Goal: Complete application form

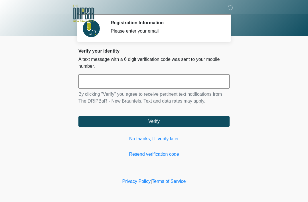
click at [96, 87] on input "text" at bounding box center [153, 81] width 151 height 14
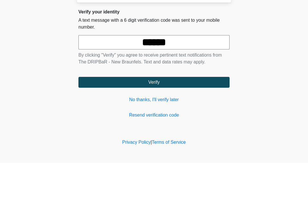
type input "******"
click at [169, 116] on button "Verify" at bounding box center [153, 121] width 151 height 11
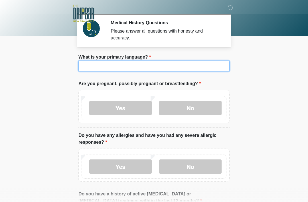
click at [170, 66] on input "What is your primary language?" at bounding box center [153, 66] width 151 height 11
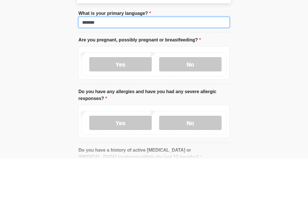
type input "*******"
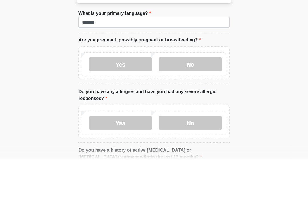
click at [245, 52] on body "‎ ‎ Medical History Questions Please answer all questions with honesty and accu…" at bounding box center [154, 101] width 308 height 202
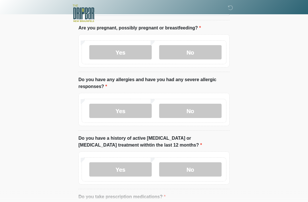
click at [209, 51] on label "No" at bounding box center [190, 52] width 63 height 14
click at [203, 110] on label "No" at bounding box center [190, 111] width 63 height 14
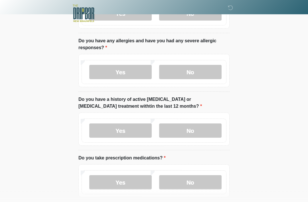
click at [202, 134] on label "No" at bounding box center [190, 131] width 63 height 14
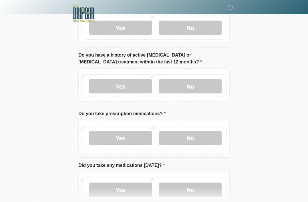
scroll to position [139, 0]
click at [207, 141] on label "No" at bounding box center [190, 138] width 63 height 14
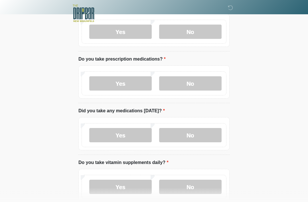
scroll to position [194, 0]
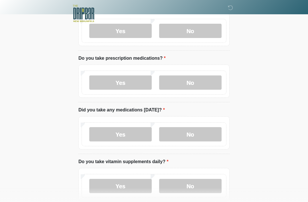
click at [200, 132] on label "No" at bounding box center [190, 134] width 63 height 14
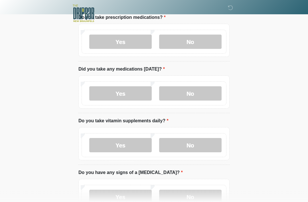
scroll to position [235, 0]
click at [202, 146] on label "No" at bounding box center [190, 145] width 63 height 14
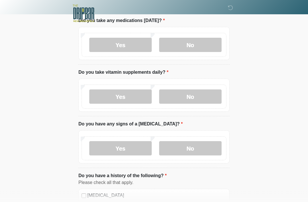
scroll to position [289, 0]
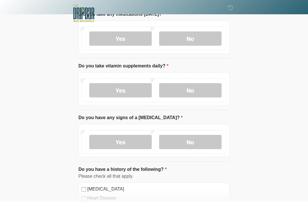
click at [201, 139] on label "No" at bounding box center [190, 142] width 63 height 14
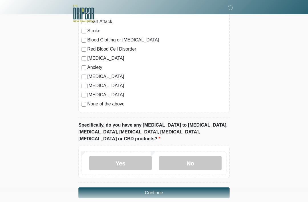
scroll to position [476, 0]
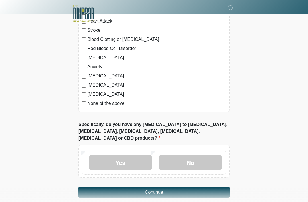
click at [200, 157] on label "No" at bounding box center [190, 162] width 63 height 14
click at [182, 187] on button "Continue" at bounding box center [153, 192] width 151 height 11
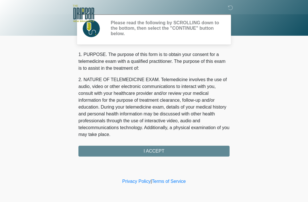
scroll to position [0, 0]
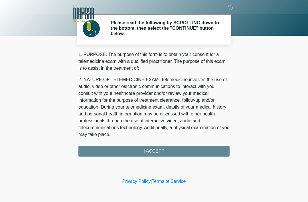
click at [219, 149] on div "1. PURPOSE. The purpose of this form is to obtain your consent for a telemedici…" at bounding box center [153, 103] width 151 height 105
click at [210, 153] on div "1. PURPOSE. The purpose of this form is to obtain your consent for a telemedici…" at bounding box center [153, 103] width 151 height 105
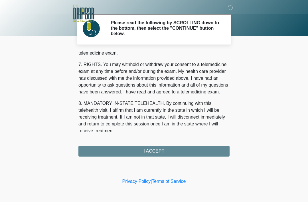
scroll to position [250, 0]
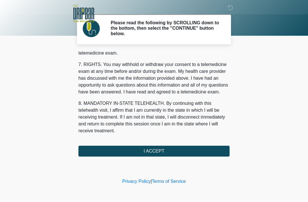
click at [189, 148] on button "I ACCEPT" at bounding box center [153, 151] width 151 height 11
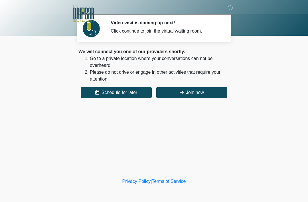
click at [217, 96] on button "Join now" at bounding box center [191, 92] width 71 height 11
